Goal: Obtain resource: Obtain resource

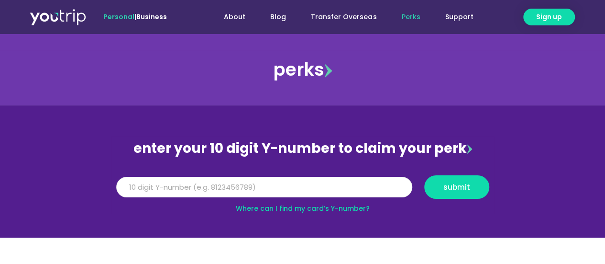
click at [171, 192] on input "Y Number" at bounding box center [264, 187] width 296 height 21
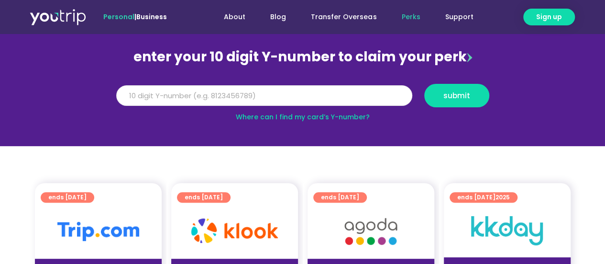
scroll to position [77, 0]
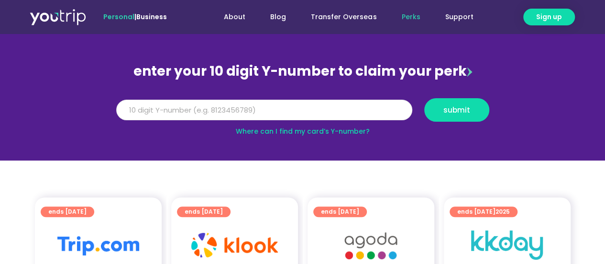
click at [281, 107] on input "Y Number" at bounding box center [264, 110] width 296 height 21
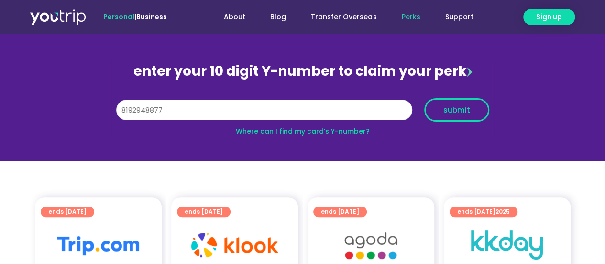
type input "8192948877"
click at [448, 104] on button "submit" at bounding box center [457, 109] width 65 height 23
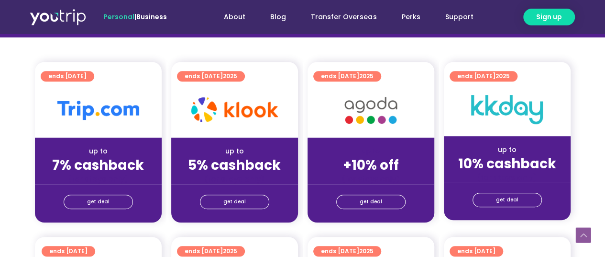
scroll to position [199, 0]
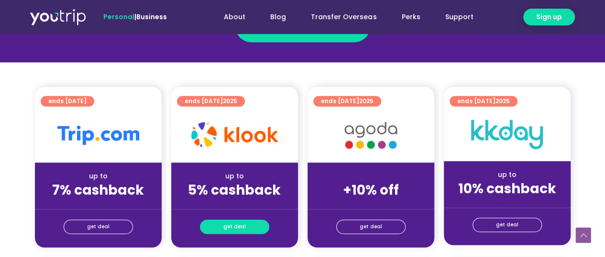
click at [219, 224] on link "get deal" at bounding box center [234, 226] width 69 height 14
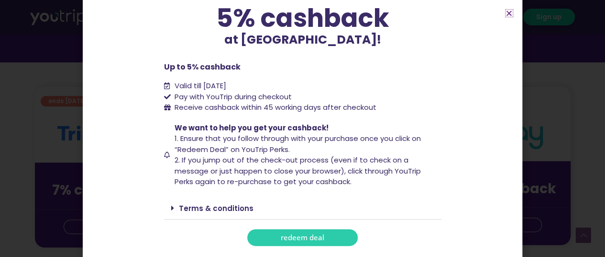
scroll to position [86, 0]
click at [312, 233] on span "redeem deal" at bounding box center [303, 236] width 44 height 7
